Goal: Information Seeking & Learning: Learn about a topic

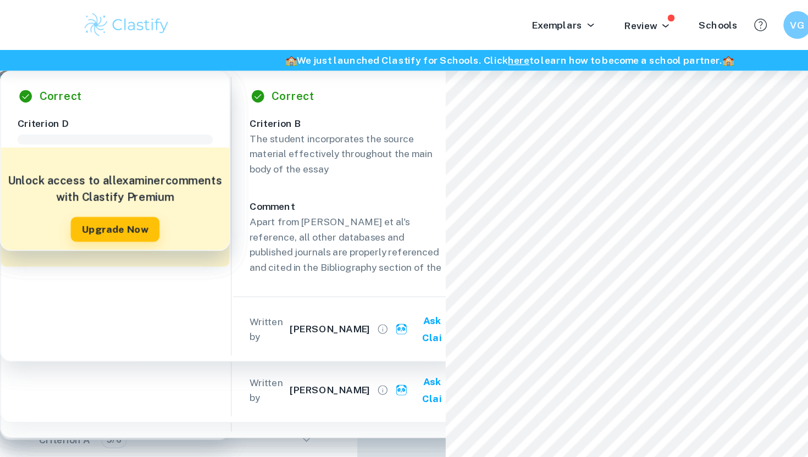
click at [56, 74] on p "EE Exemplars" at bounding box center [37, 75] width 49 height 12
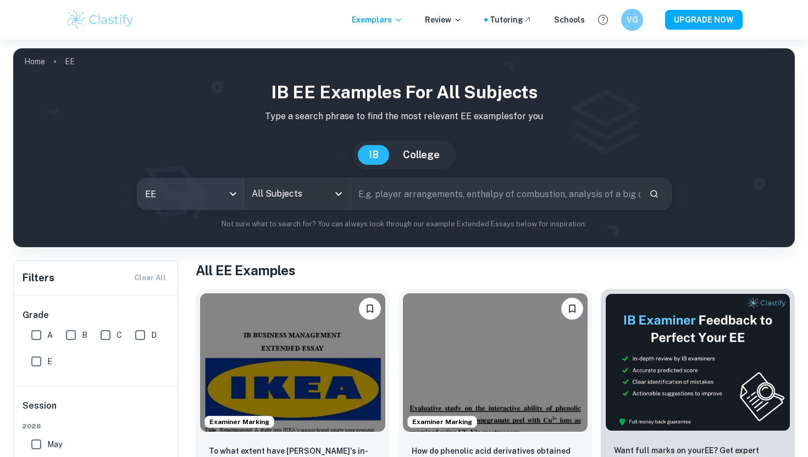
click at [207, 192] on body "We value your privacy We use cookies to enhance your browsing experience, serve…" at bounding box center [404, 268] width 808 height 457
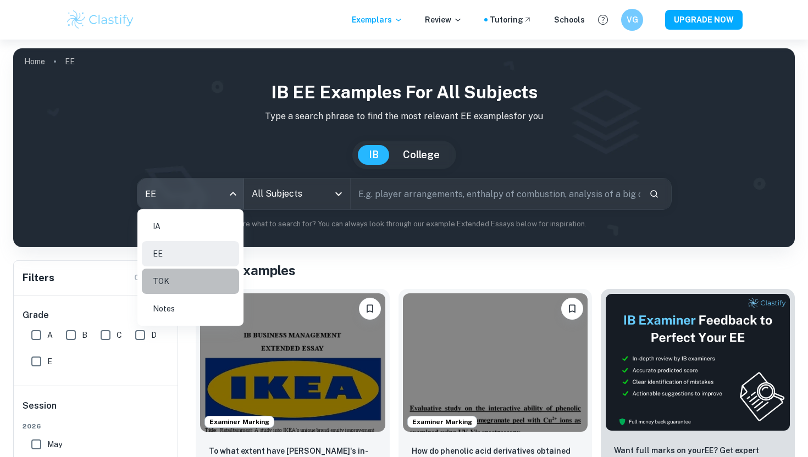
click at [203, 288] on li "TOK" at bounding box center [190, 281] width 97 height 25
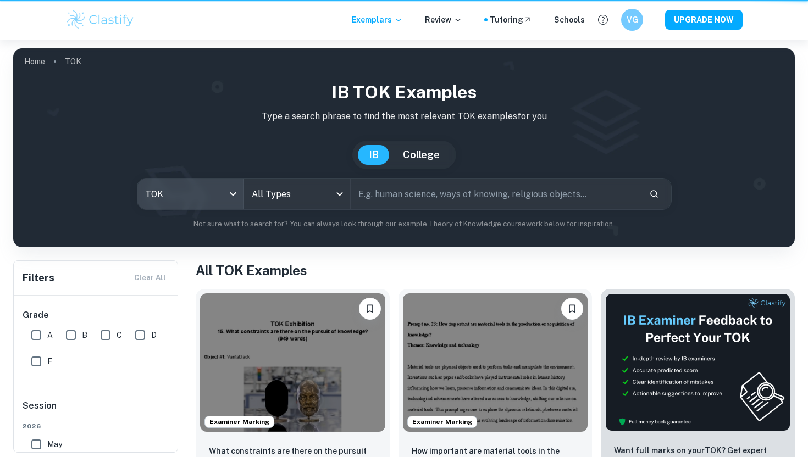
click at [391, 201] on input "text" at bounding box center [496, 194] width 290 height 31
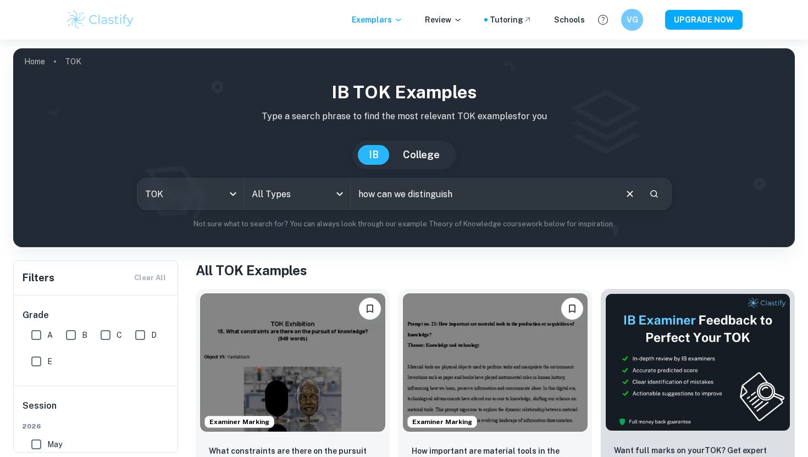
type input "how can we distinguish"
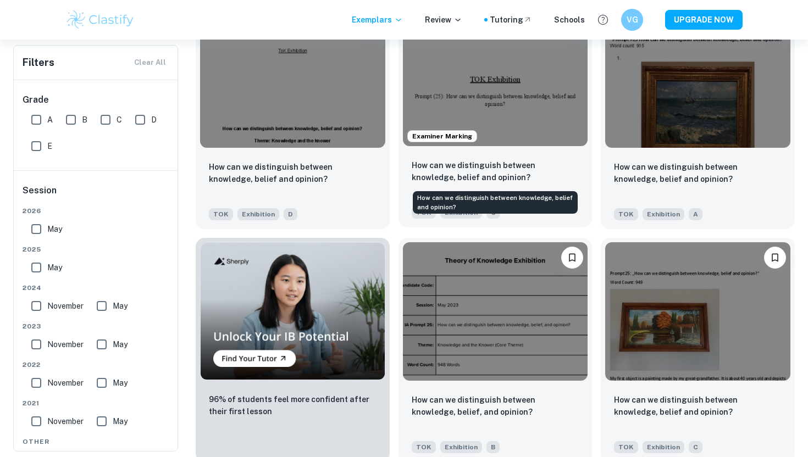
scroll to position [519, 0]
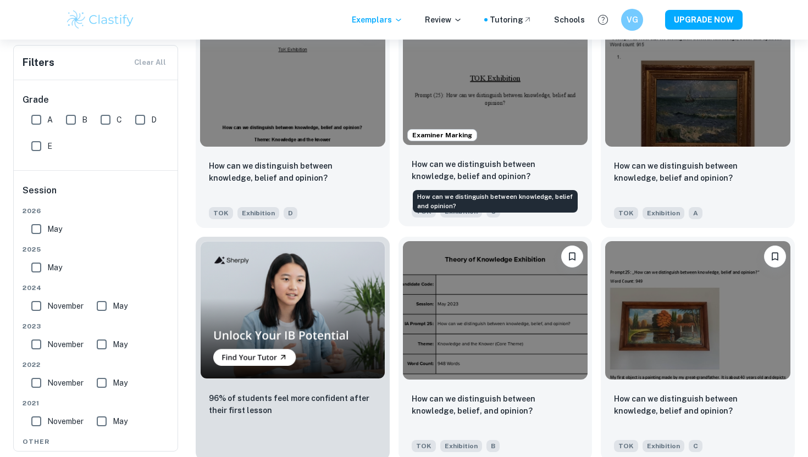
click at [553, 169] on p "How can we distinguish between knowledge, belief and opinion?" at bounding box center [496, 170] width 168 height 24
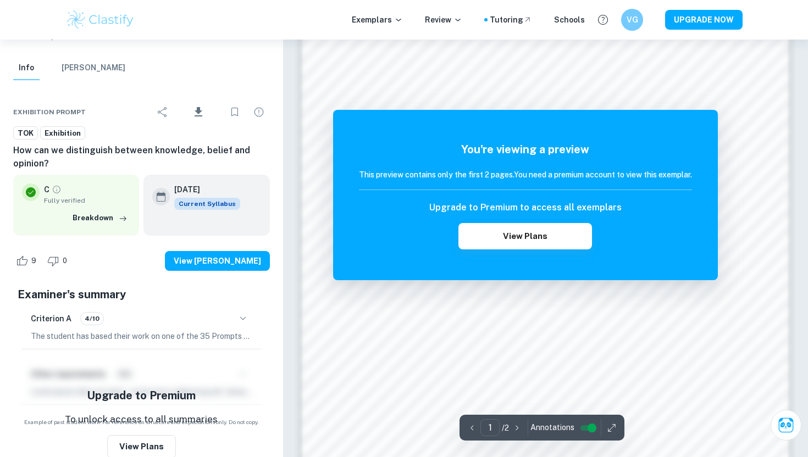
scroll to position [997, 0]
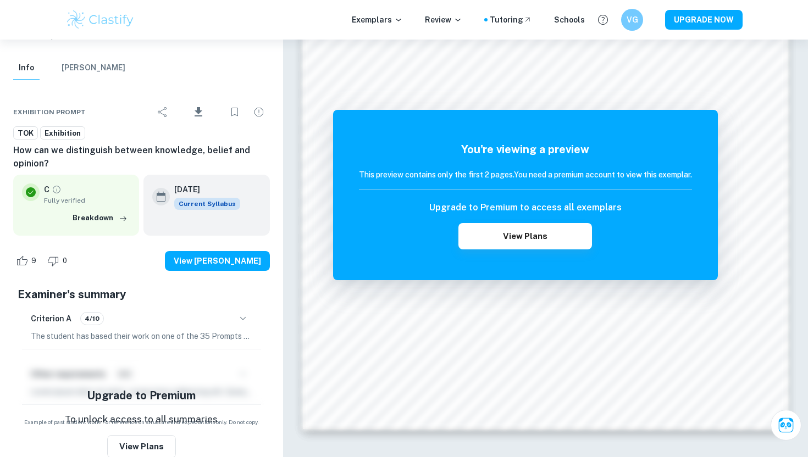
click at [107, 39] on div "Exemplars Review Tutoring Schools VG UPGRADE NOW" at bounding box center [404, 20] width 808 height 40
click at [107, 24] on img at bounding box center [100, 20] width 70 height 22
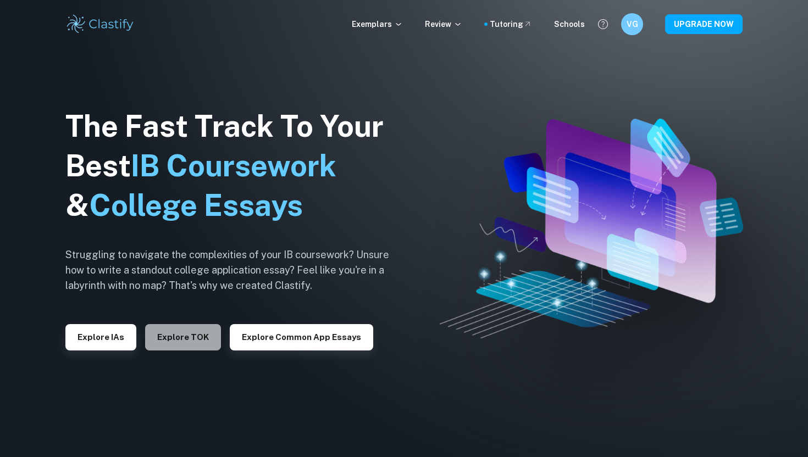
click at [179, 329] on button "Explore TOK" at bounding box center [183, 337] width 76 height 26
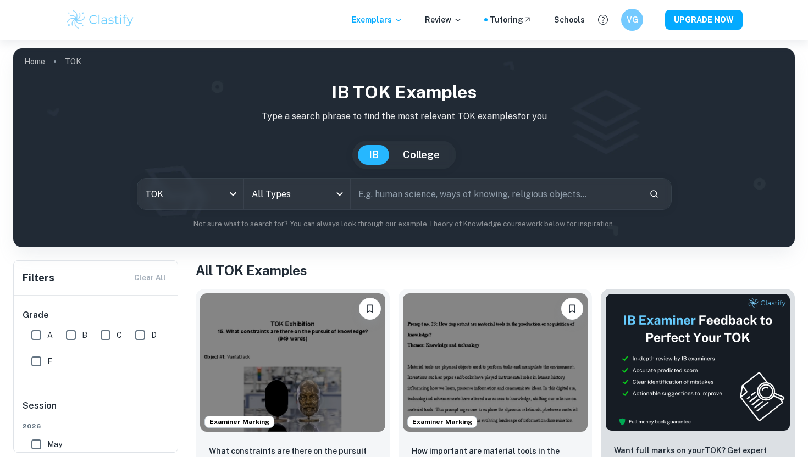
click at [461, 200] on input "text" at bounding box center [496, 194] width 290 height 31
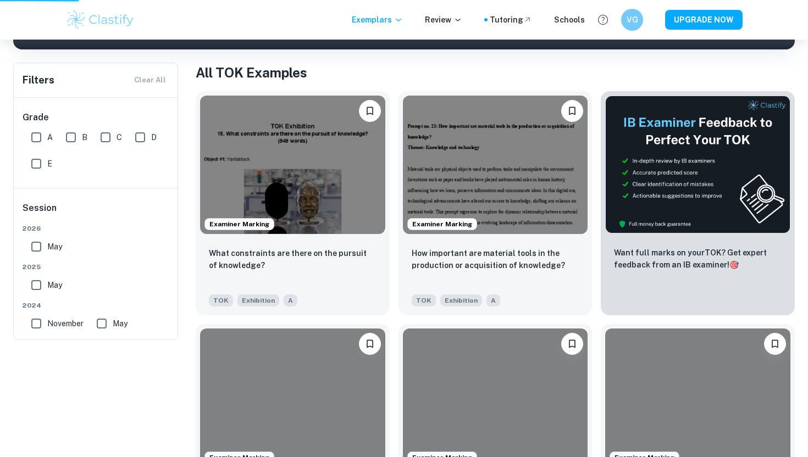
type input "hoe can we distinguihs"
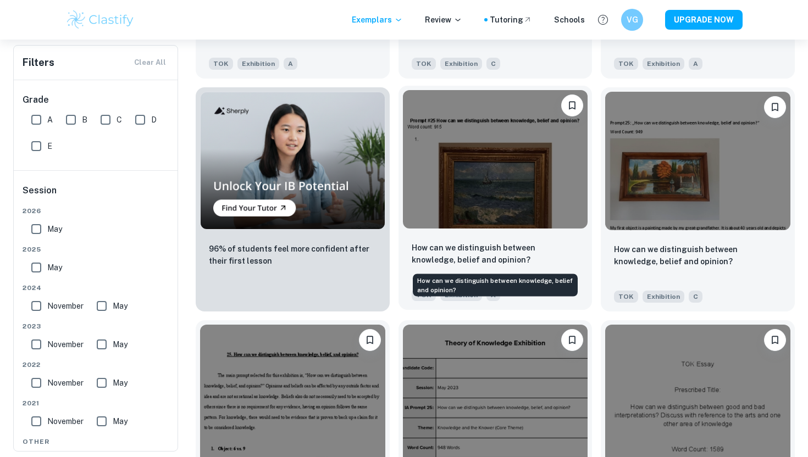
scroll to position [676, 0]
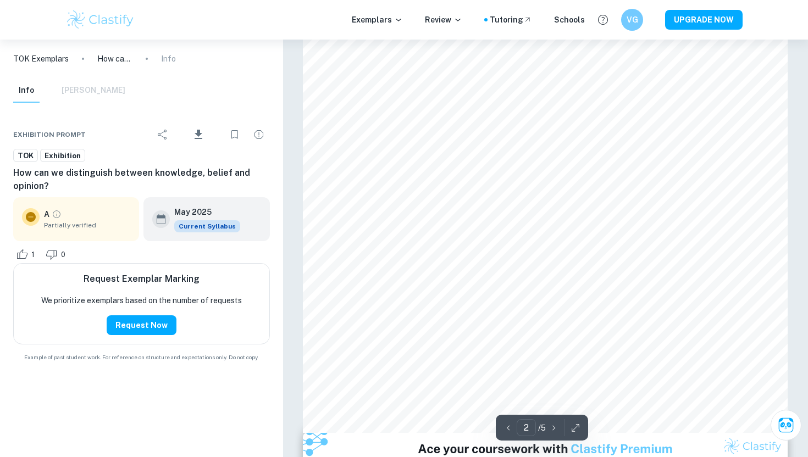
scroll to position [1050, 0]
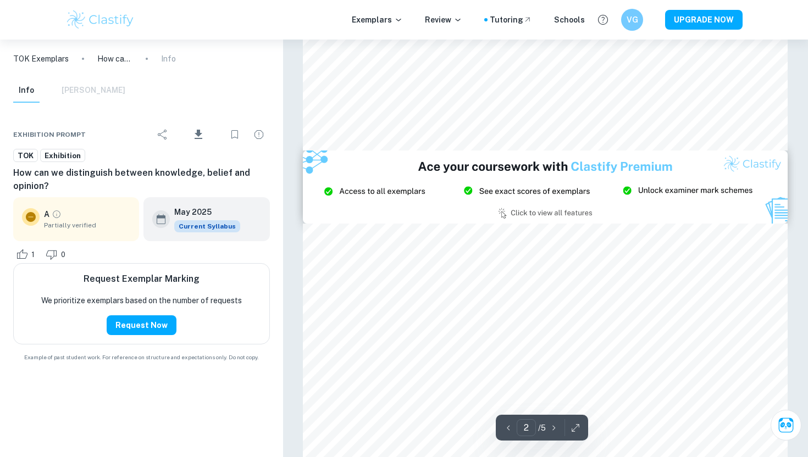
type input "3"
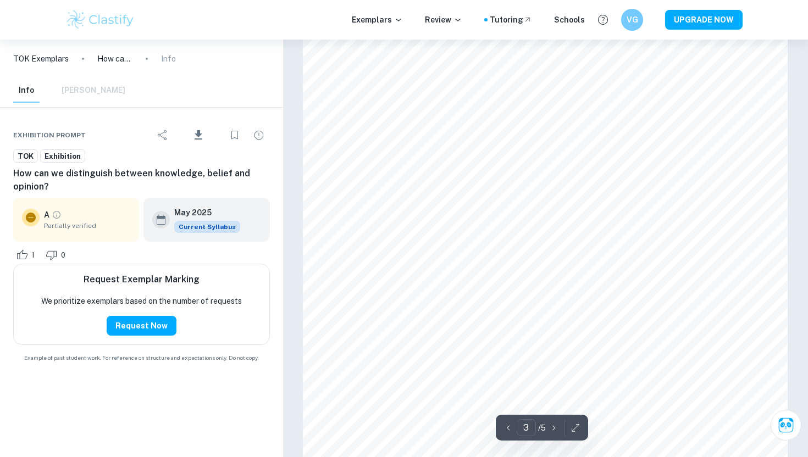
scroll to position [1755, 0]
